Goal: Book appointment/travel/reservation

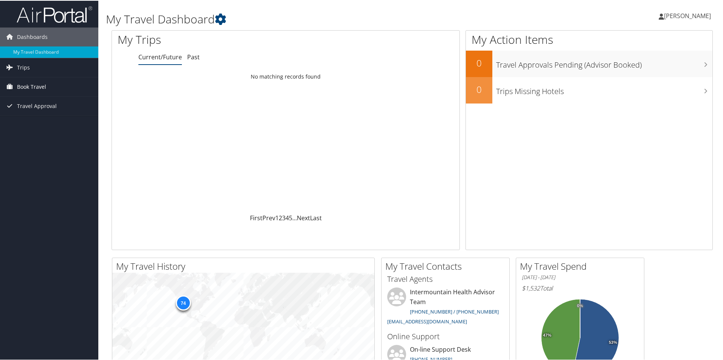
click at [25, 85] on span "Book Travel" at bounding box center [31, 86] width 29 height 19
click at [24, 124] on link "Book/Manage Online Trips" at bounding box center [49, 123] width 98 height 11
